Goal: Transaction & Acquisition: Purchase product/service

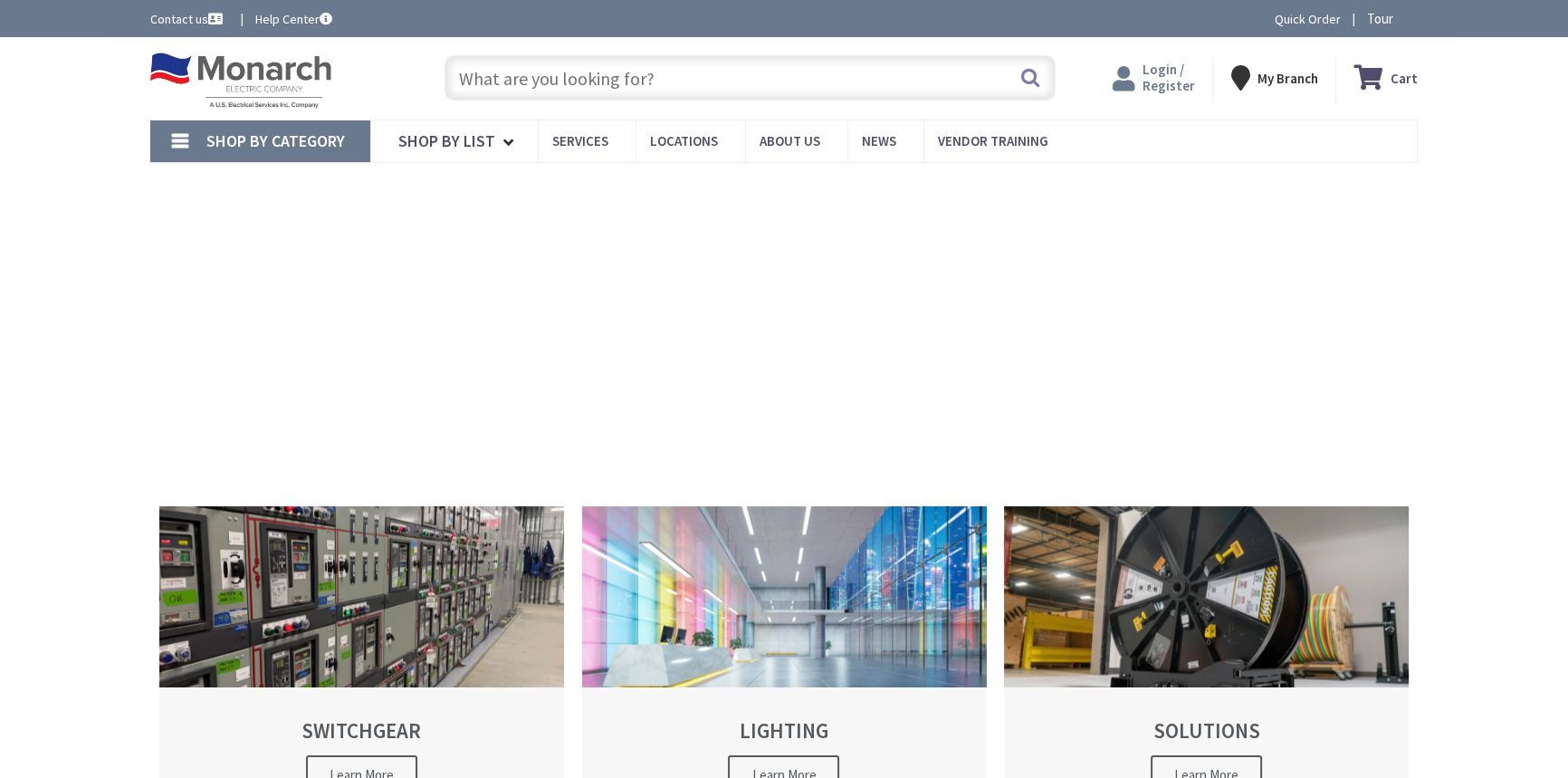
type input "[STREET_ADDRESS]"
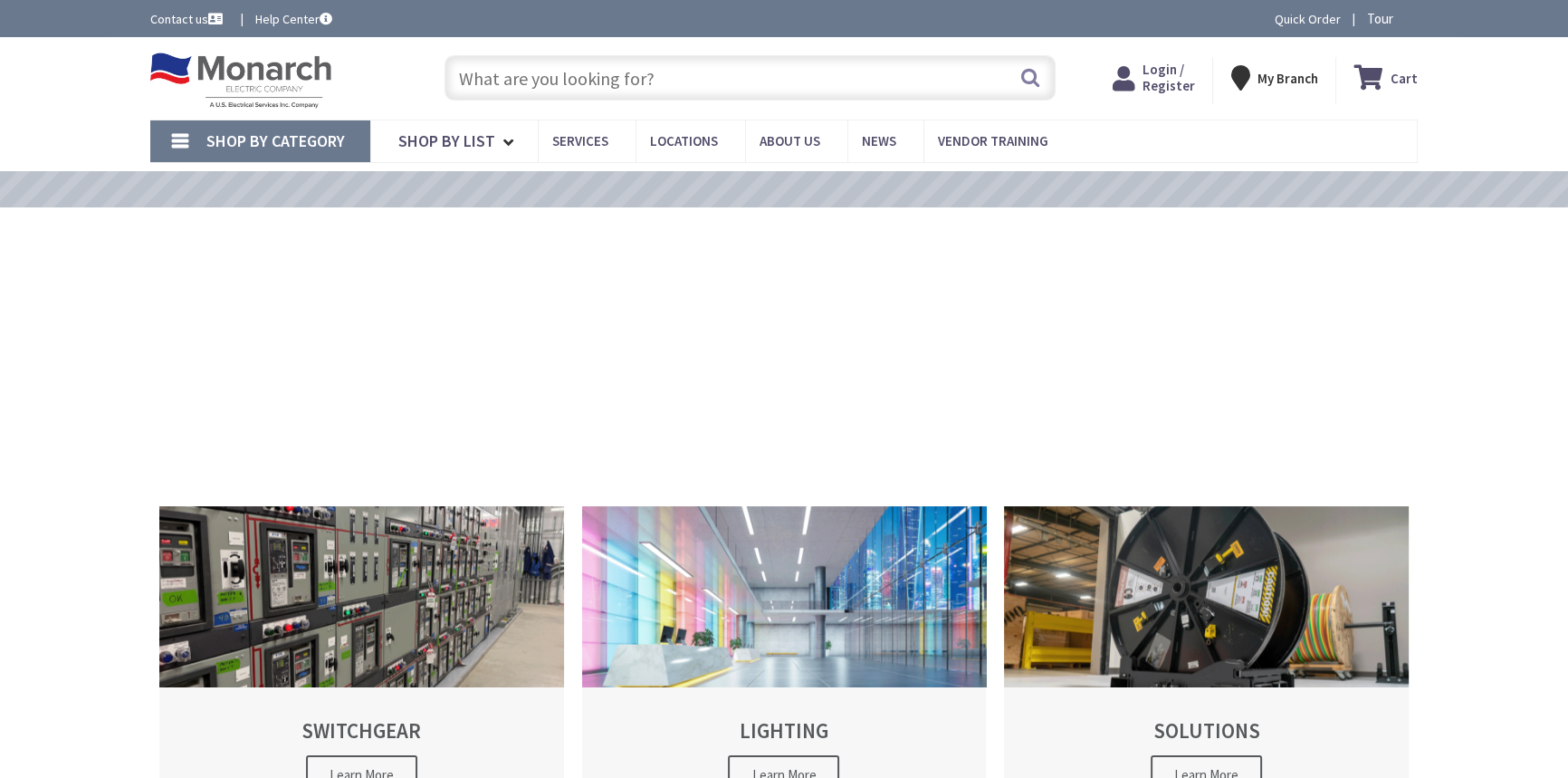
click at [1148, 71] on span "Login / Register" at bounding box center [1167, 78] width 53 height 34
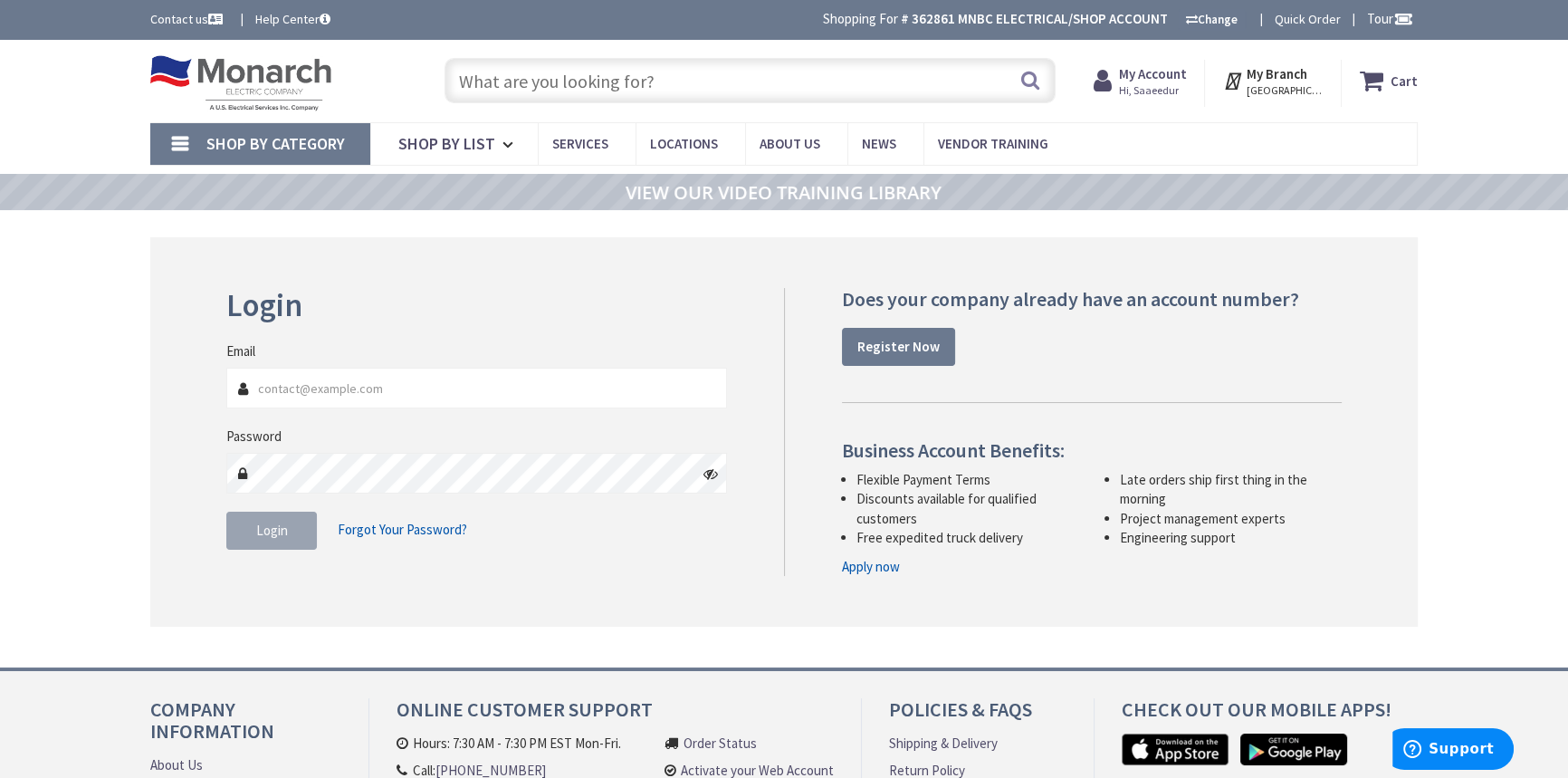
type input "[EMAIL_ADDRESS][DOMAIN_NAME]"
click at [208, 544] on div "Login Invalid login or password Email srahman@mnbcelectrical.com Password Login…" at bounding box center [784, 431] width 1267 height 389
click at [216, 540] on div "Login Invalid login or password Email srahman@mnbcelectrical.com Password Login…" at bounding box center [499, 428] width 572 height 280
click at [226, 535] on button "Login" at bounding box center [271, 531] width 91 height 38
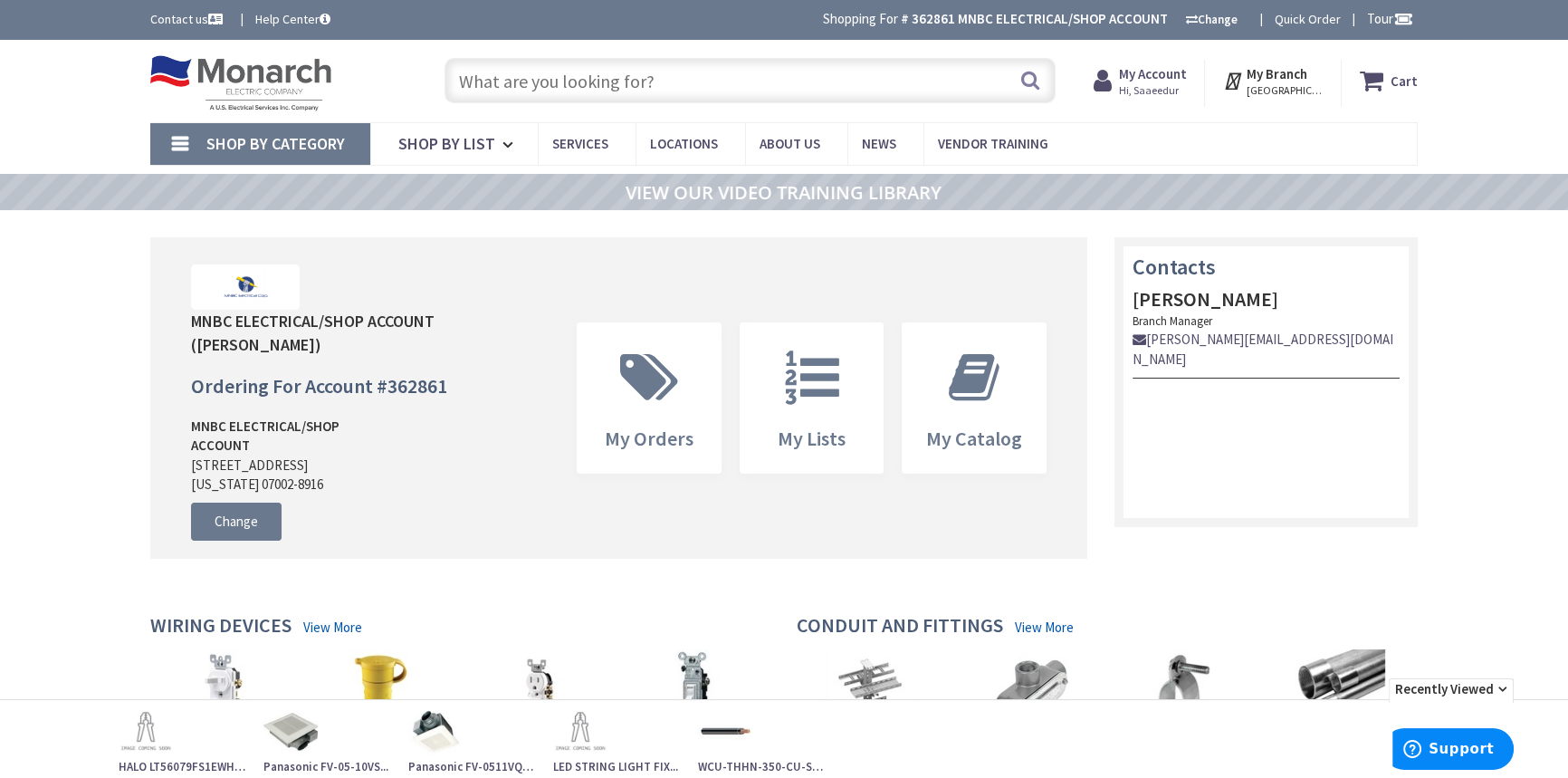
click at [711, 72] on input "text" at bounding box center [750, 80] width 611 height 45
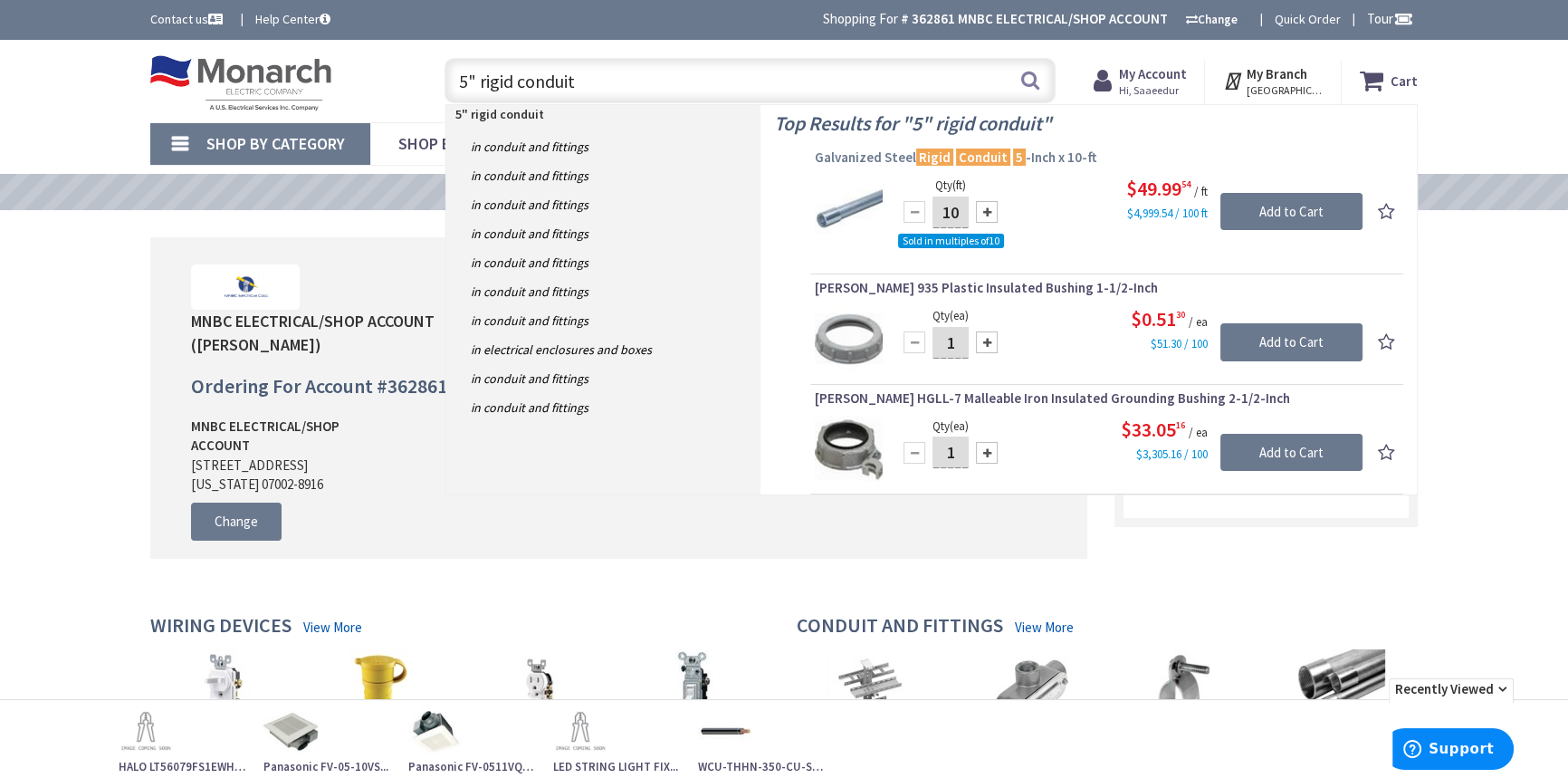
type input "5" rigid conduit"
click at [1079, 159] on span "Galvanized Steel Rigid Conduit 5 -Inch x 10-ft" at bounding box center [1106, 158] width 584 height 18
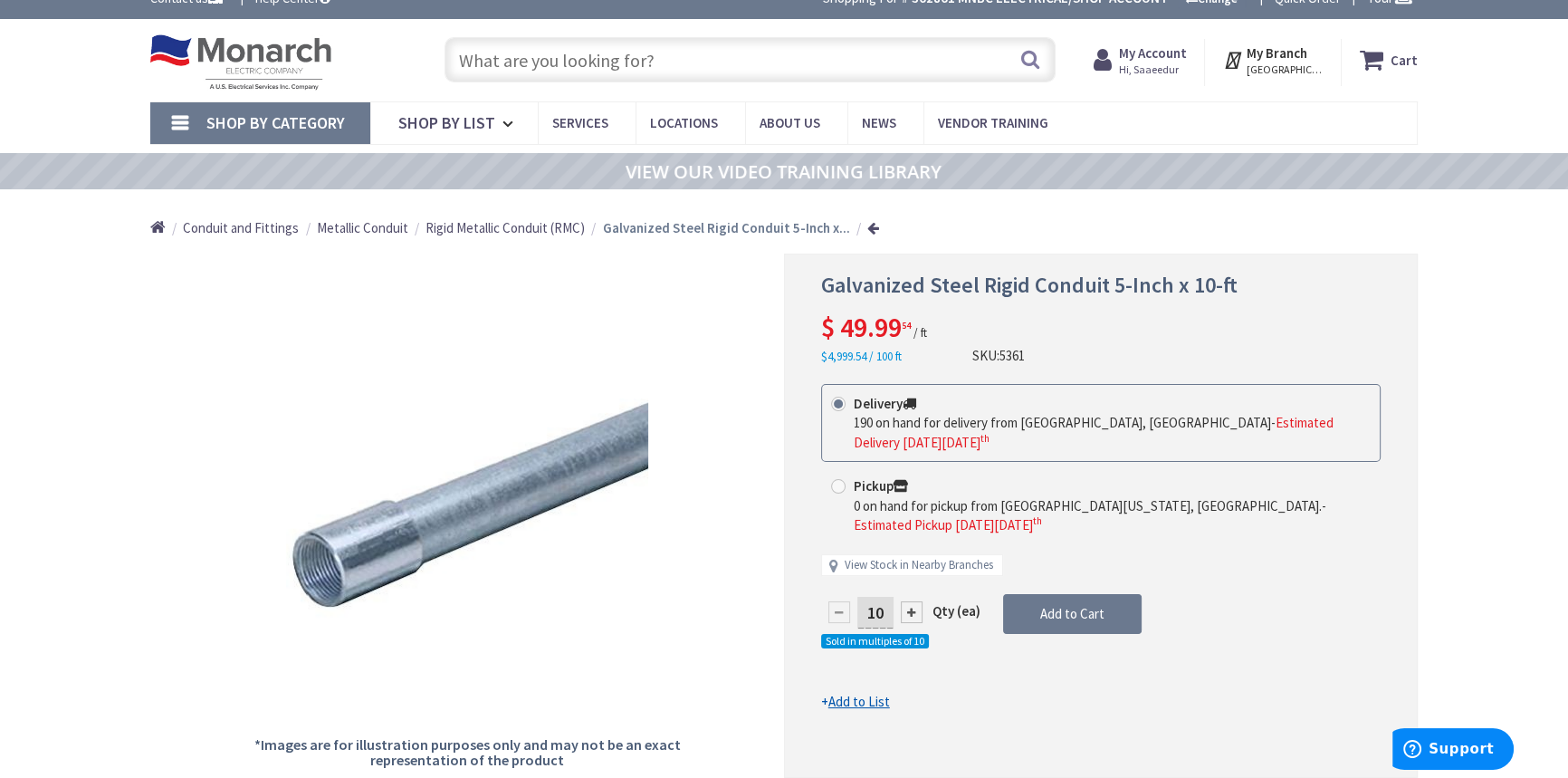
drag, startPoint x: 783, startPoint y: 399, endPoint x: 784, endPoint y: 428, distance: 29.0
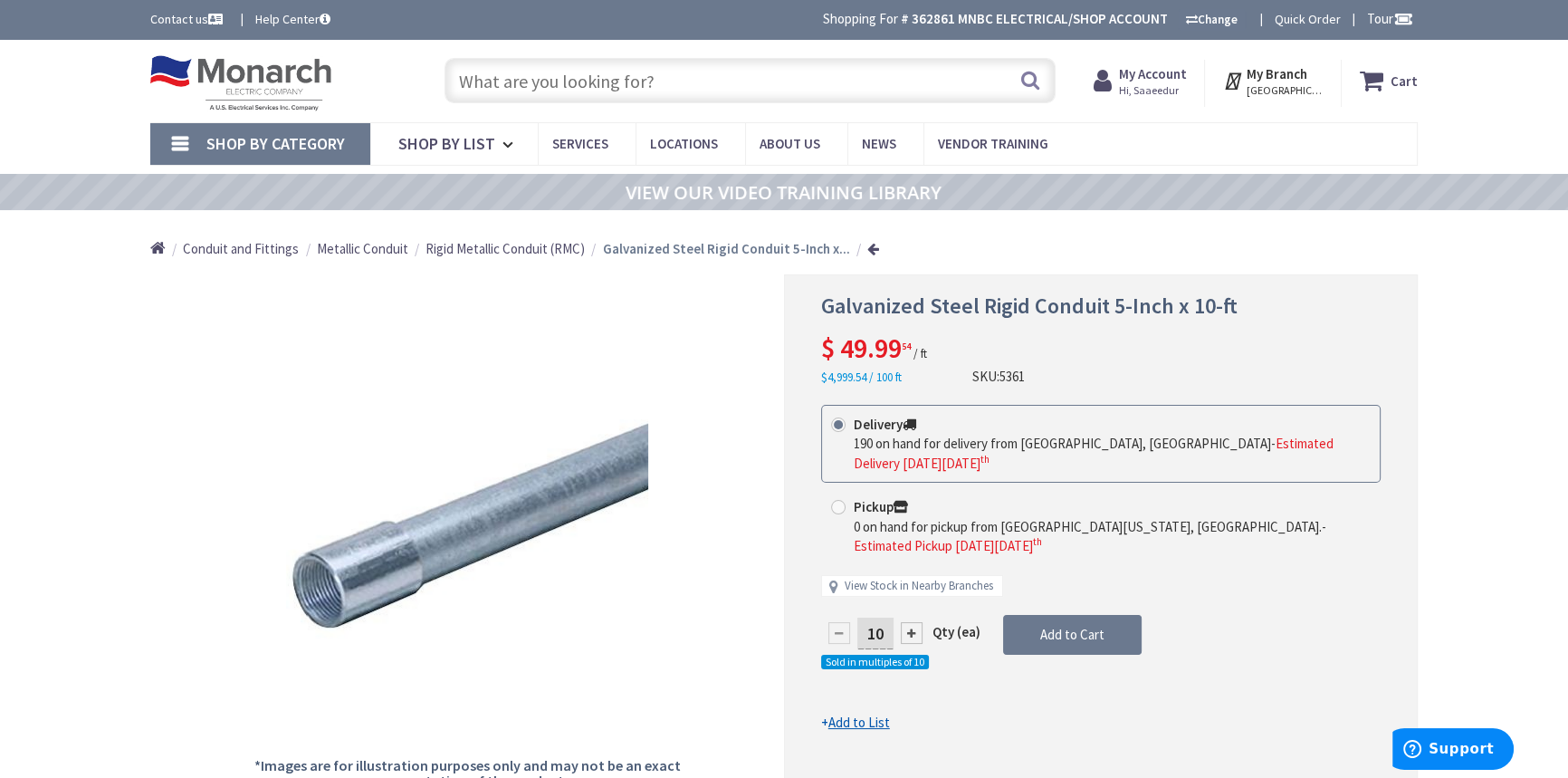
drag, startPoint x: 786, startPoint y: 435, endPoint x: 784, endPoint y: 446, distance: 11.2
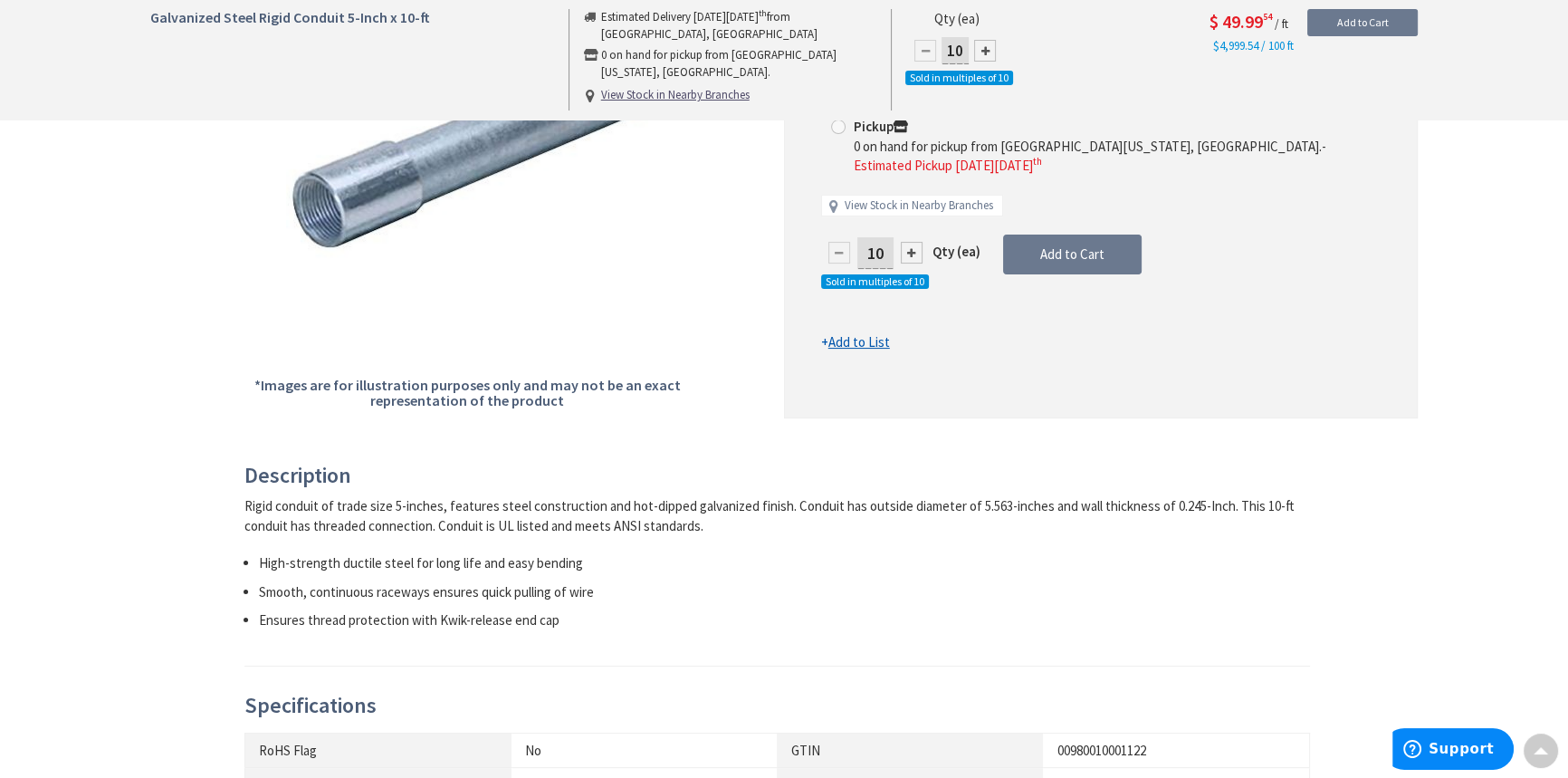
drag, startPoint x: 784, startPoint y: 454, endPoint x: 784, endPoint y: 531, distance: 77.0
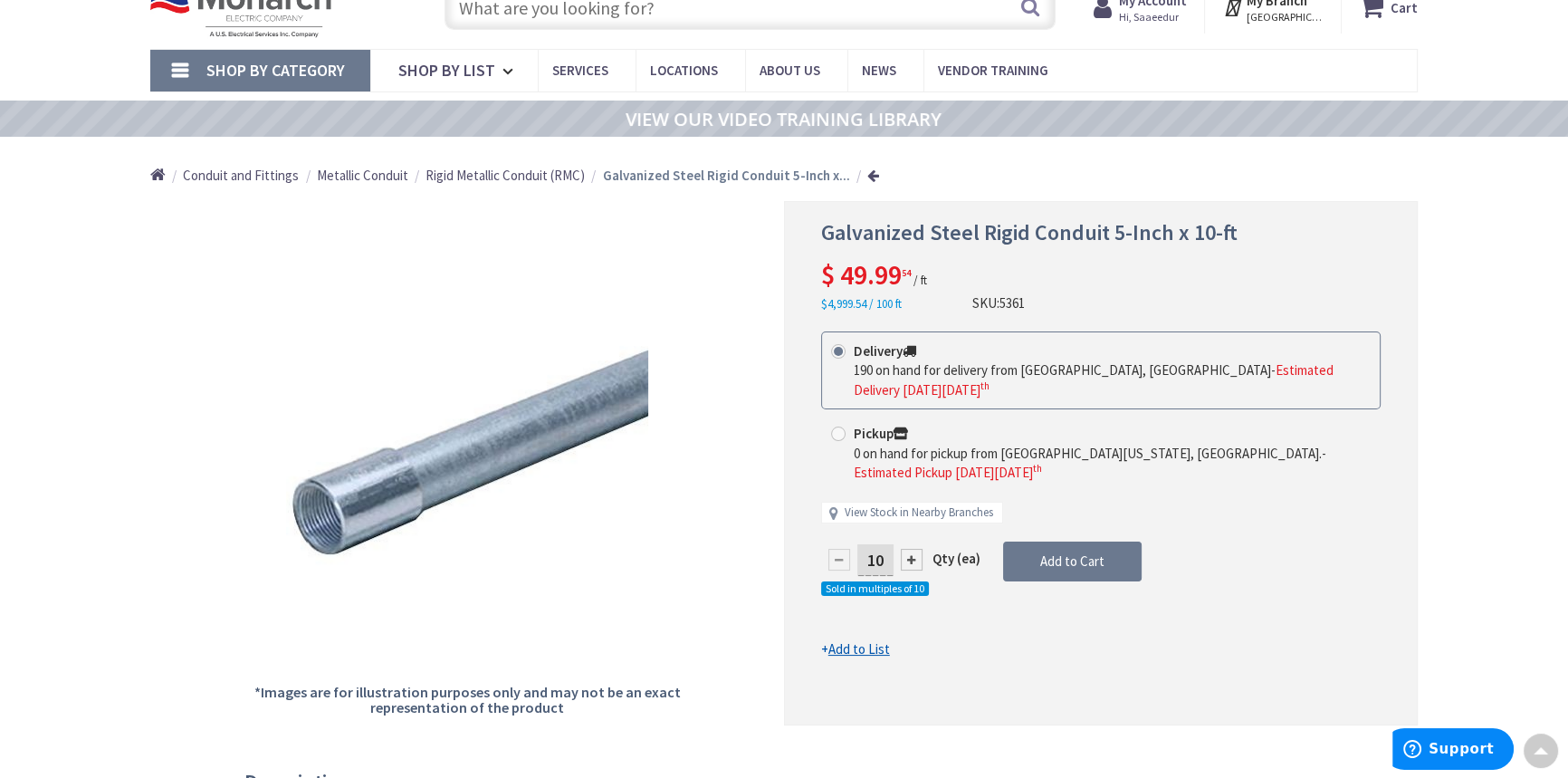
scroll to position [18, 0]
